Goal: Information Seeking & Learning: Learn about a topic

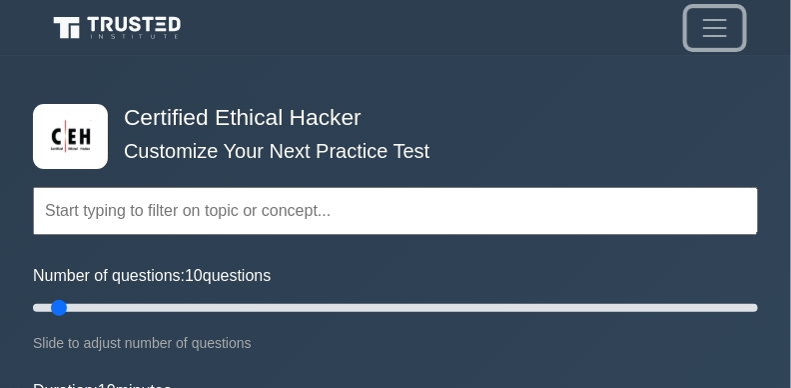
click at [725, 28] on span "Toggle navigation" at bounding box center [716, 28] width 30 height 30
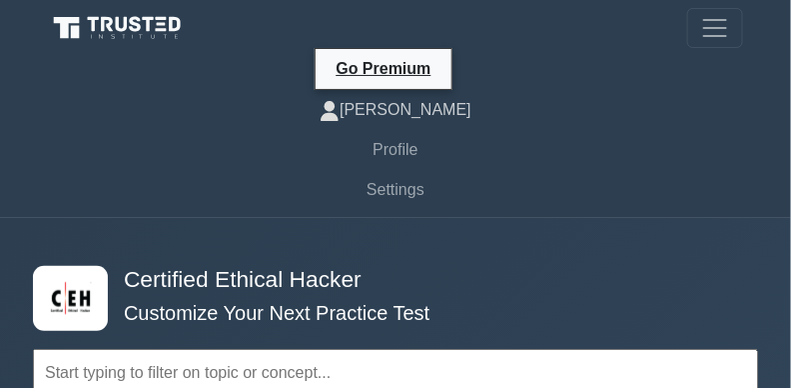
click at [667, 129] on link "[PERSON_NAME]" at bounding box center [396, 110] width 696 height 40
click at [734, 42] on button "Toggle navigation" at bounding box center [716, 28] width 56 height 40
click at [721, 31] on span "Toggle navigation" at bounding box center [716, 28] width 30 height 30
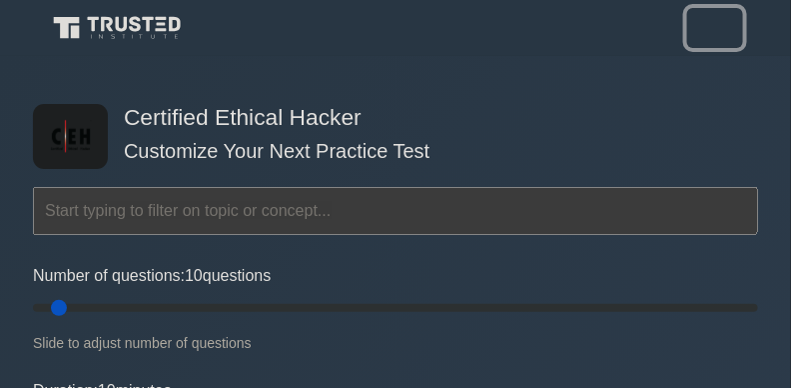
click at [717, 30] on span "Toggle navigation" at bounding box center [716, 28] width 30 height 30
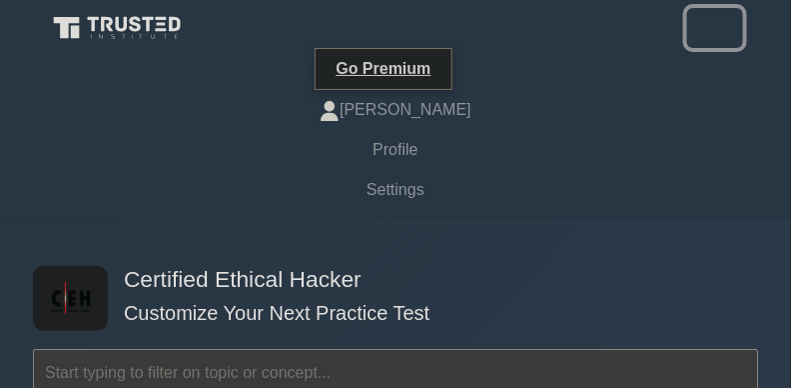
click at [717, 30] on span "Toggle navigation" at bounding box center [716, 28] width 30 height 30
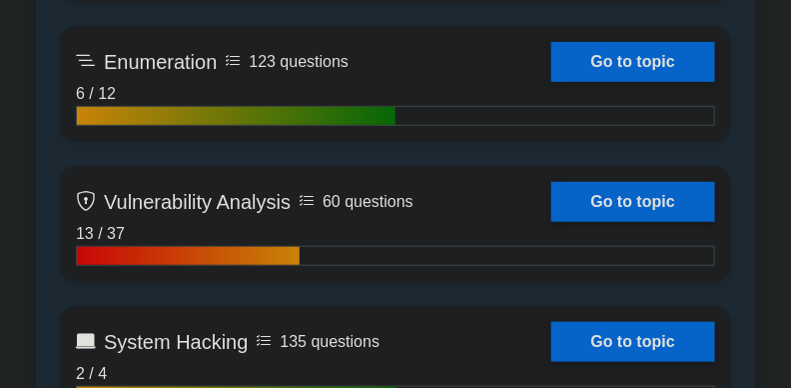
scroll to position [1762, 0]
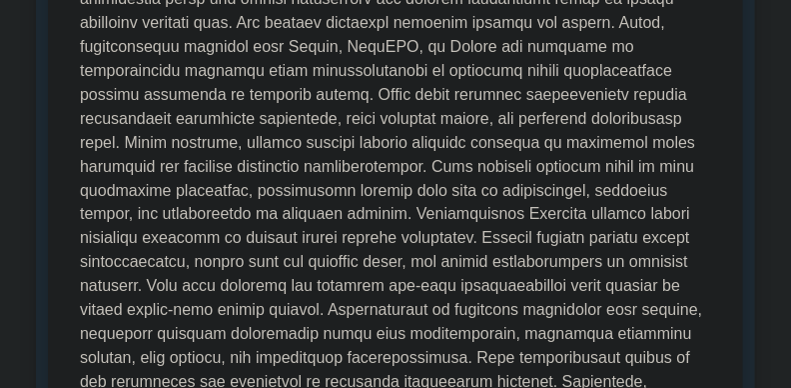
scroll to position [492, 0]
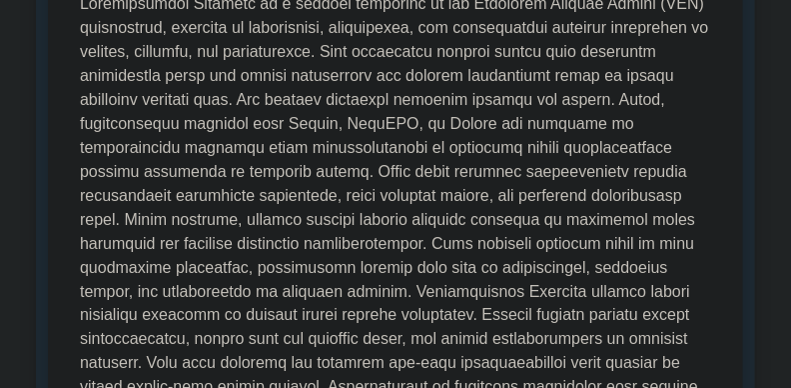
drag, startPoint x: 453, startPoint y: 169, endPoint x: 129, endPoint y: 198, distance: 325.1
click at [129, 198] on p at bounding box center [396, 292] width 632 height 600
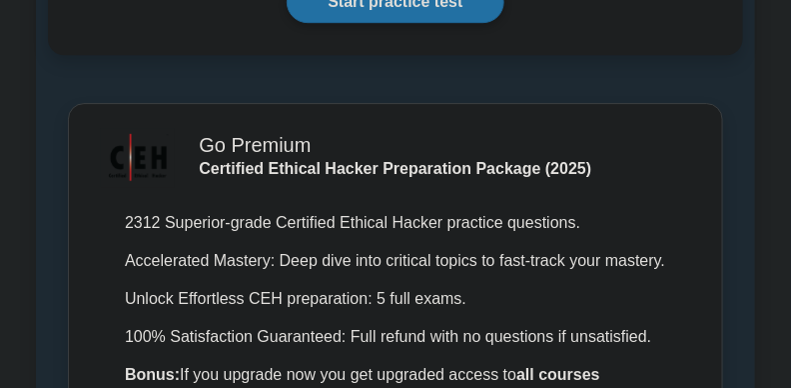
scroll to position [1262, 0]
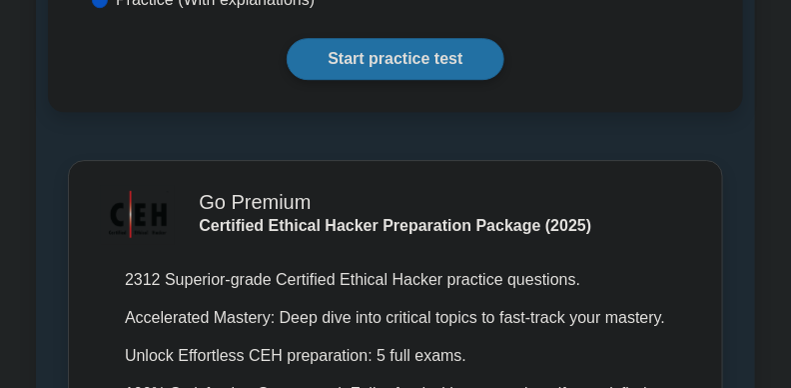
drag, startPoint x: 761, startPoint y: 226, endPoint x: 2, endPoint y: 177, distance: 761.0
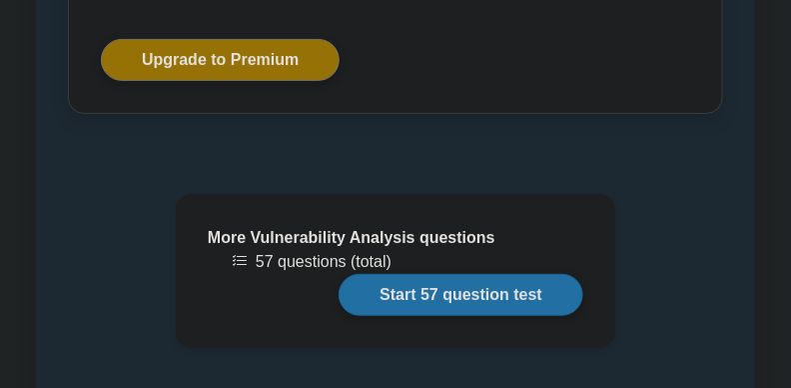
scroll to position [1732, 0]
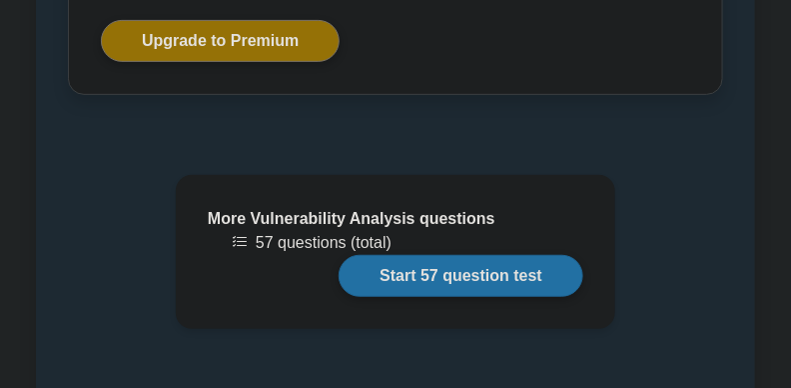
drag, startPoint x: 778, startPoint y: 307, endPoint x: 96, endPoint y: 175, distance: 695.2
click at [96, 175] on div "More Vulnerability Analysis questions 57 questions (total) Start 57 question te…" at bounding box center [395, 288] width 719 height 226
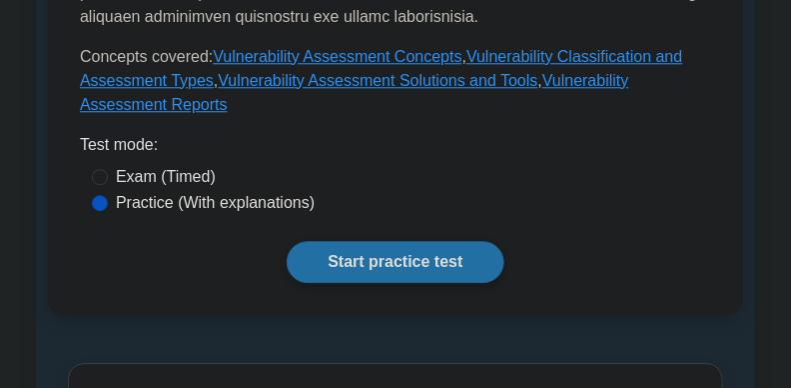
scroll to position [1072, 0]
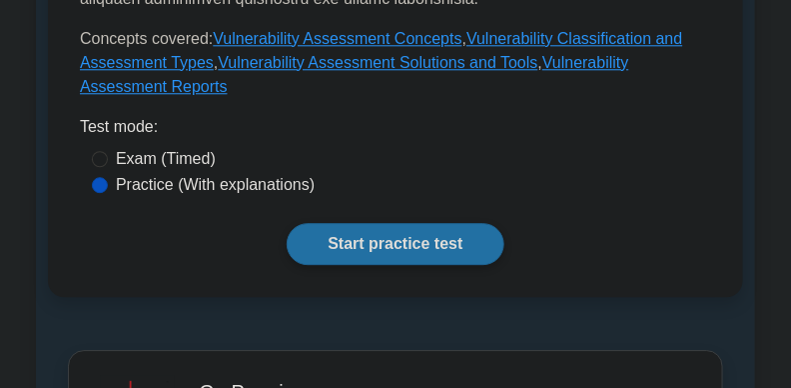
click at [209, 147] on label "Exam (Timed)" at bounding box center [166, 159] width 100 height 24
click at [108, 151] on input "Exam (Timed)" at bounding box center [100, 159] width 16 height 16
radio input "true"
click at [190, 173] on label "Practice (With explanations)" at bounding box center [215, 185] width 199 height 24
click at [108, 177] on input "Practice (With explanations)" at bounding box center [100, 185] width 16 height 16
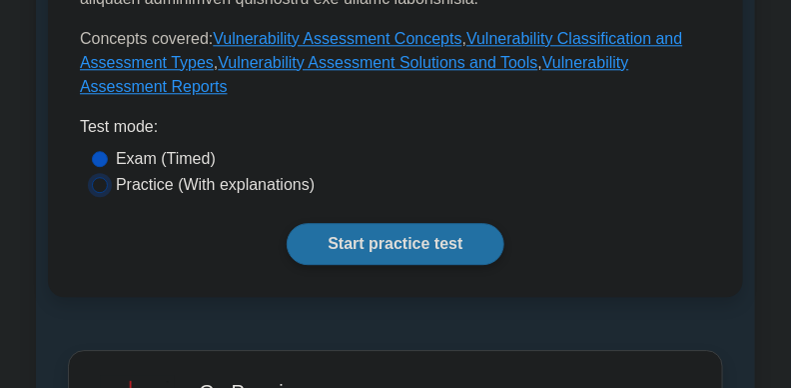
radio input "true"
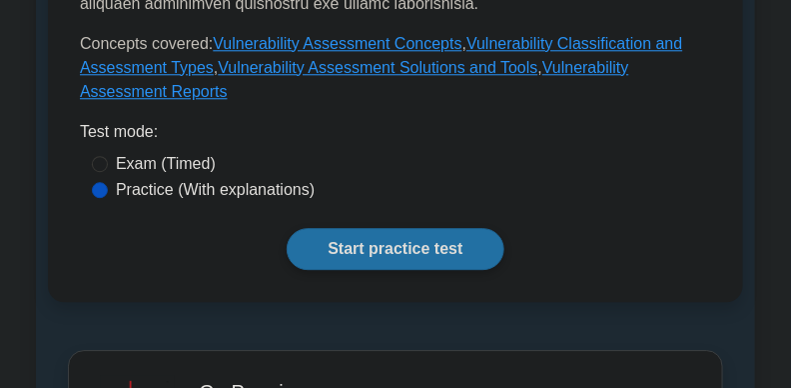
drag, startPoint x: 195, startPoint y: 137, endPoint x: 783, endPoint y: 234, distance: 596.5
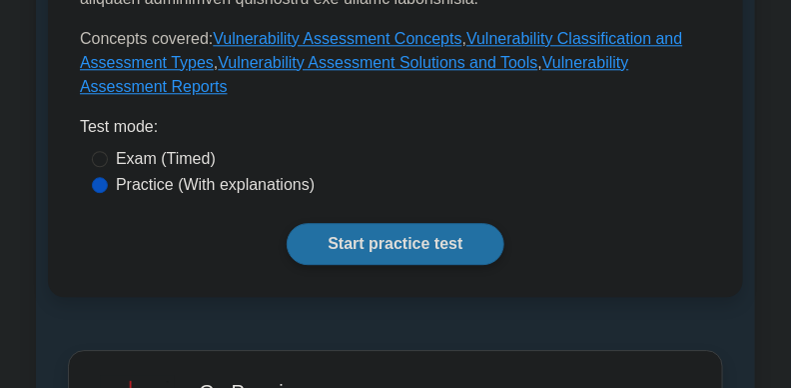
drag, startPoint x: 783, startPoint y: 234, endPoint x: 414, endPoint y: 136, distance: 382.5
click at [414, 173] on div "Practice (With explanations)" at bounding box center [396, 185] width 608 height 24
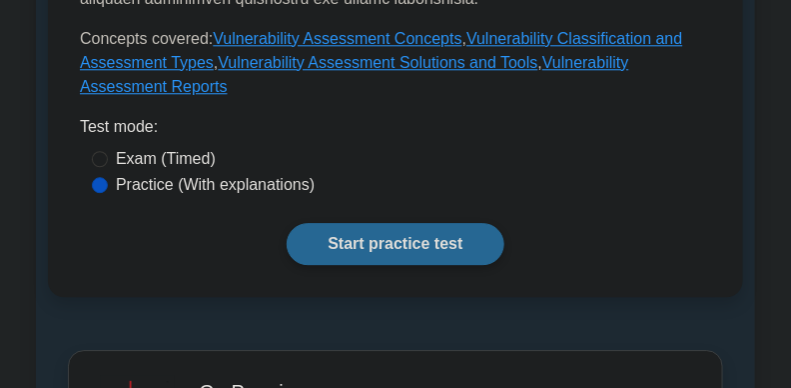
click at [454, 223] on link "Start practice test" at bounding box center [395, 244] width 217 height 42
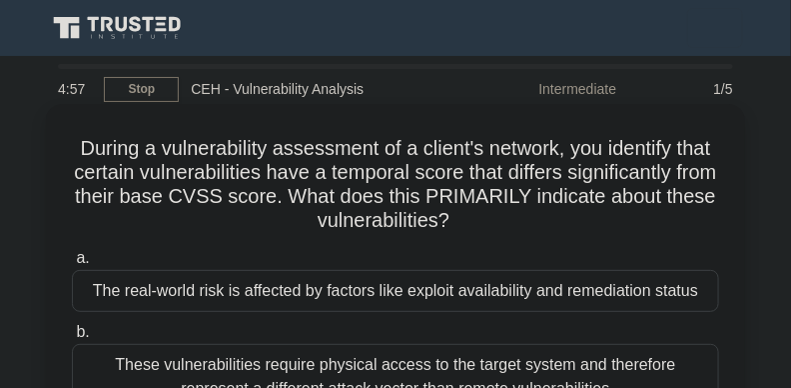
drag, startPoint x: 84, startPoint y: 139, endPoint x: 560, endPoint y: 219, distance: 482.3
click at [560, 219] on h5 "During a vulnerability assessment of a client's network, you identify that cert…" at bounding box center [396, 185] width 652 height 98
drag, startPoint x: 496, startPoint y: 343, endPoint x: 474, endPoint y: 367, distance: 32.5
